Goal: Information Seeking & Learning: Learn about a topic

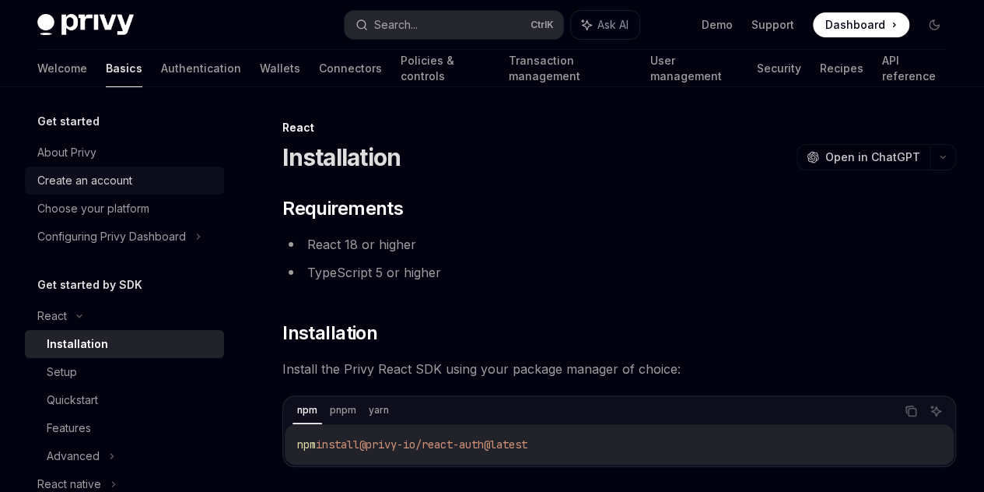
click at [115, 178] on div "Create an account" at bounding box center [84, 180] width 95 height 19
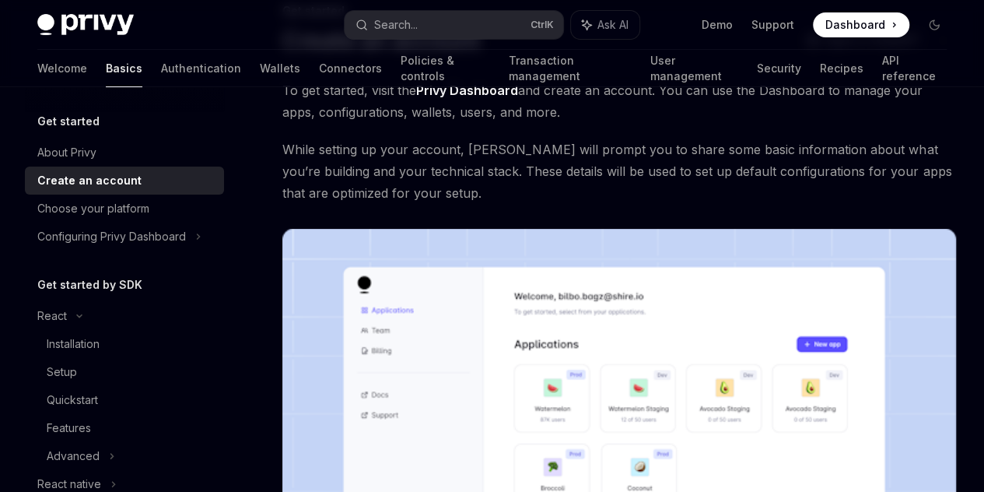
scroll to position [129, 0]
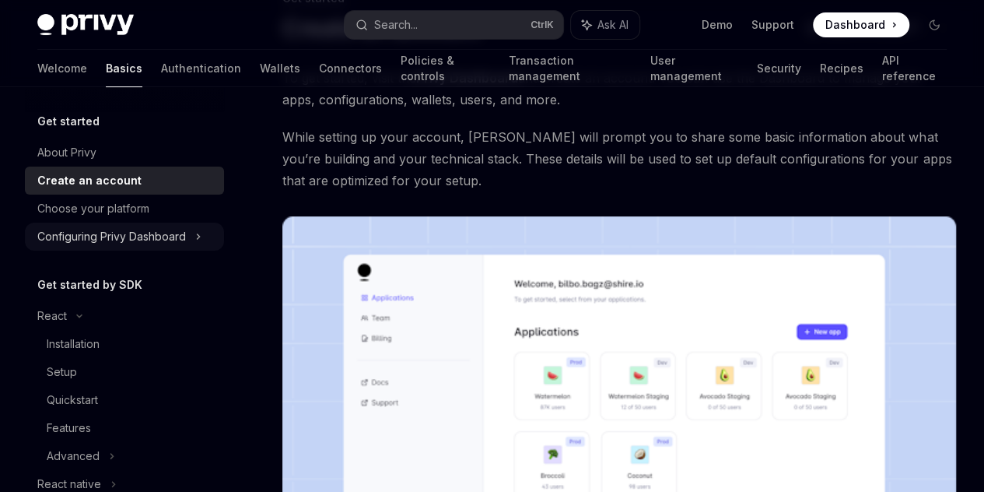
click at [174, 239] on div "Configuring Privy Dashboard" at bounding box center [111, 236] width 149 height 19
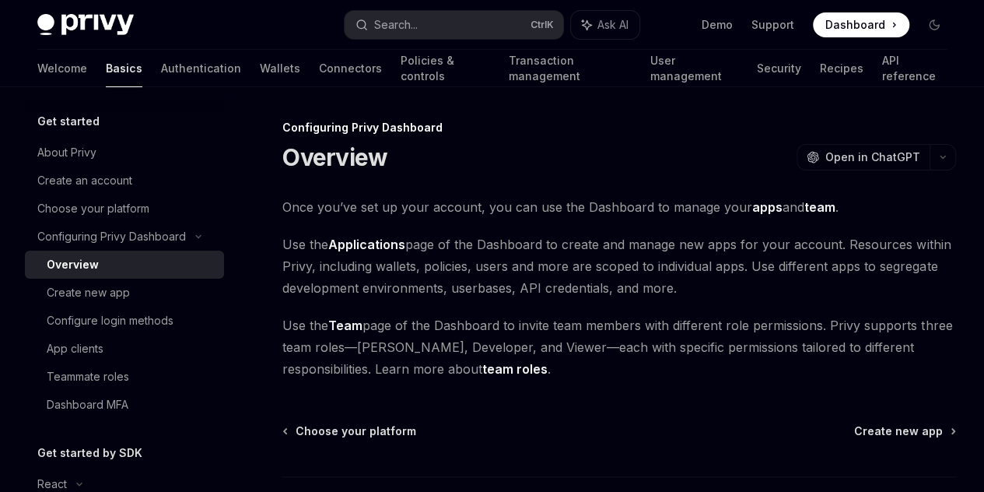
scroll to position [129, 0]
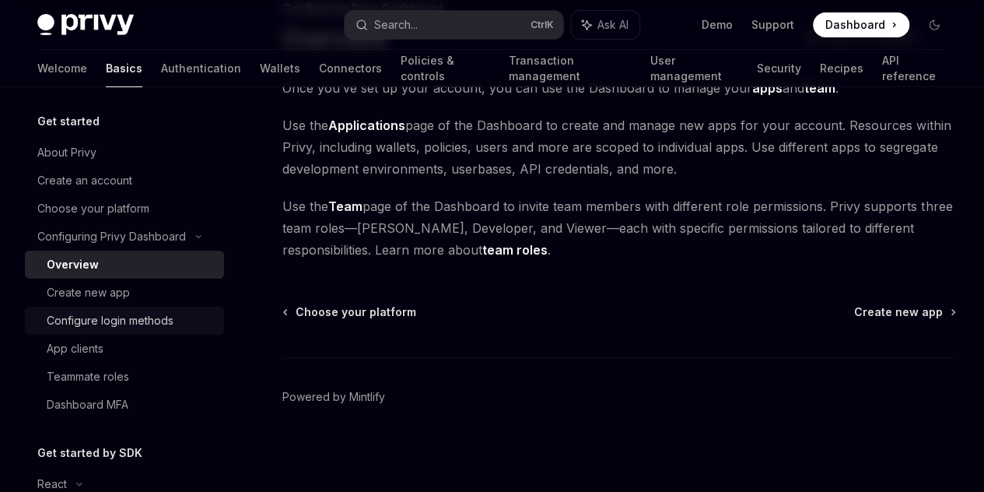
click at [163, 316] on div "Configure login methods" at bounding box center [110, 320] width 127 height 19
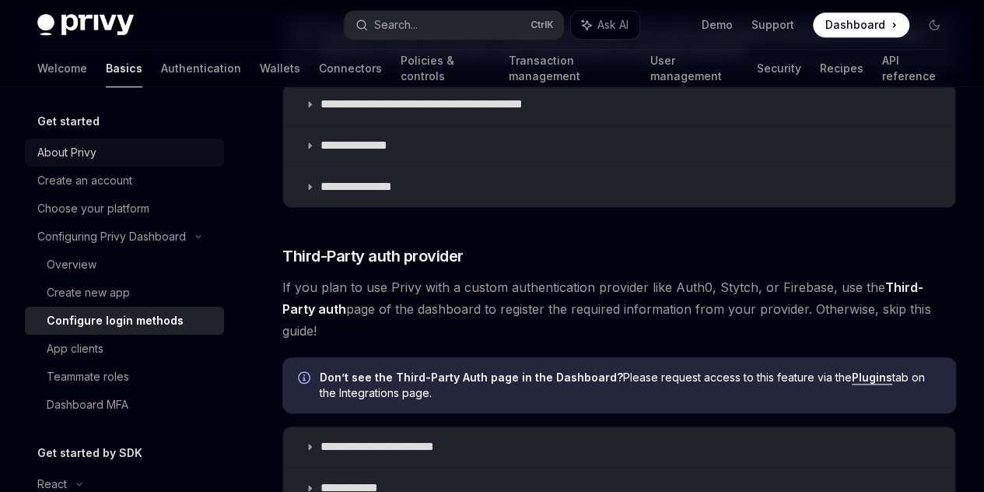
scroll to position [389, 0]
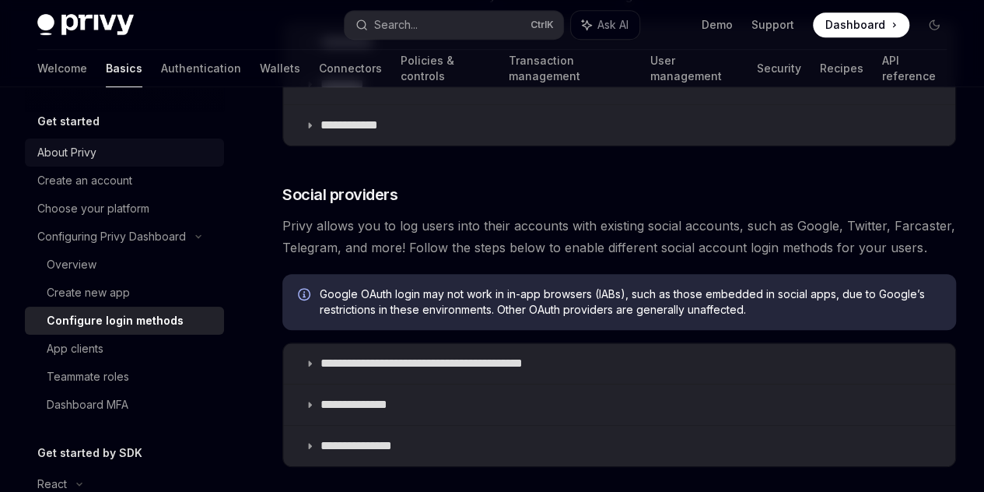
click at [110, 148] on div "About Privy" at bounding box center [125, 152] width 177 height 19
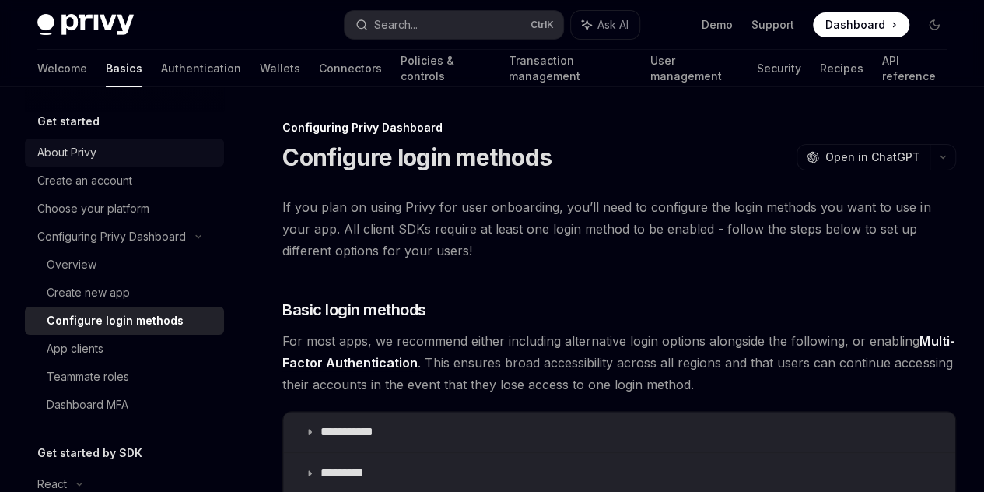
type textarea "*"
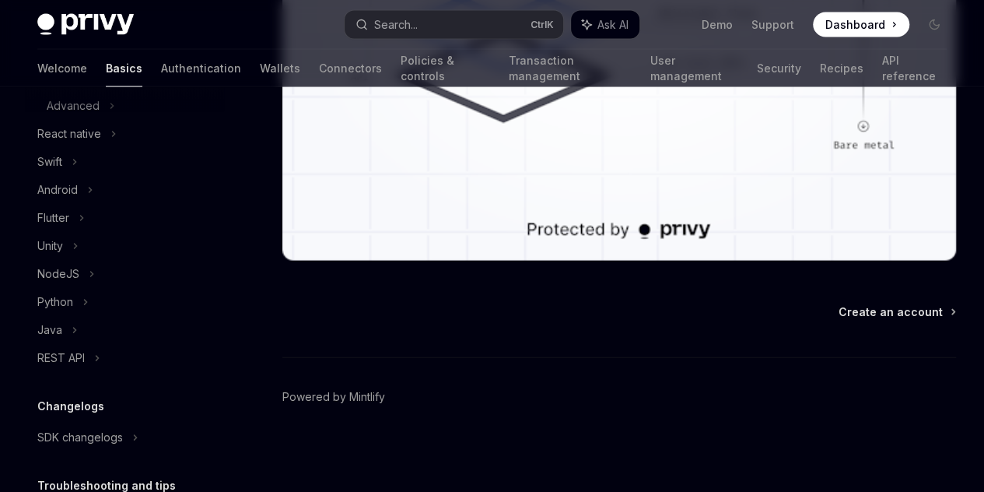
scroll to position [1556, 0]
